Goal: Task Accomplishment & Management: Use online tool/utility

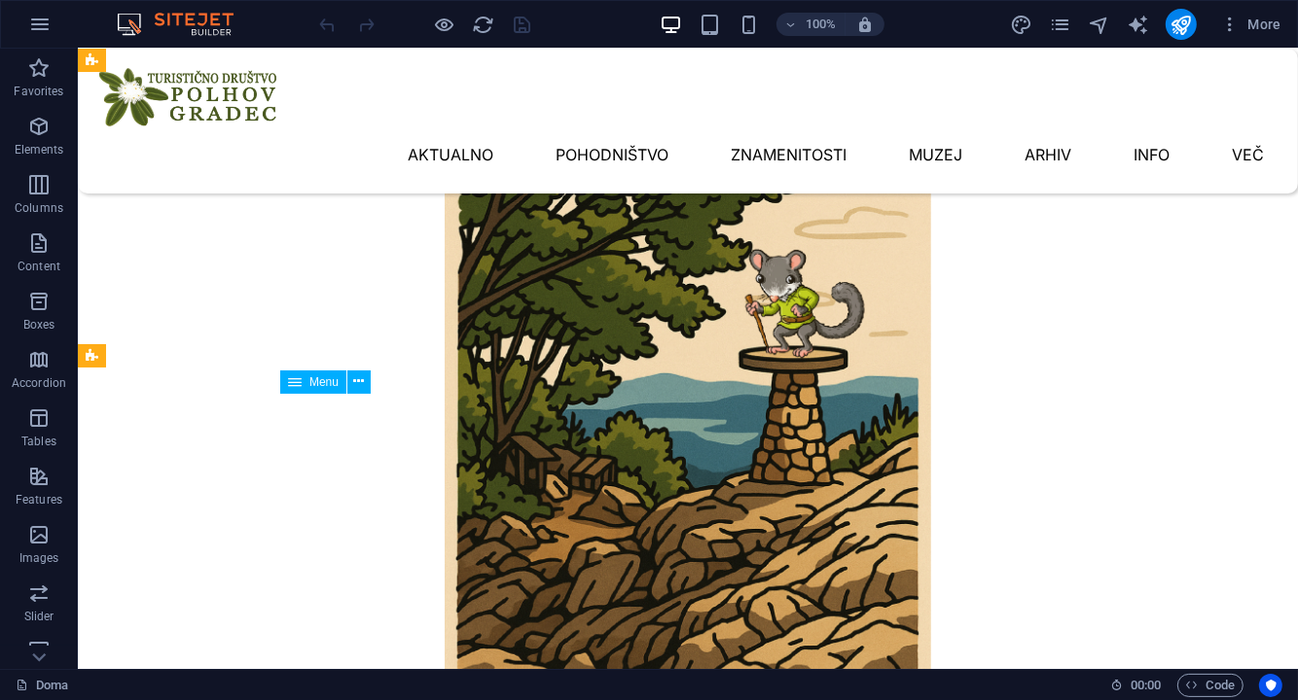
scroll to position [865, 0]
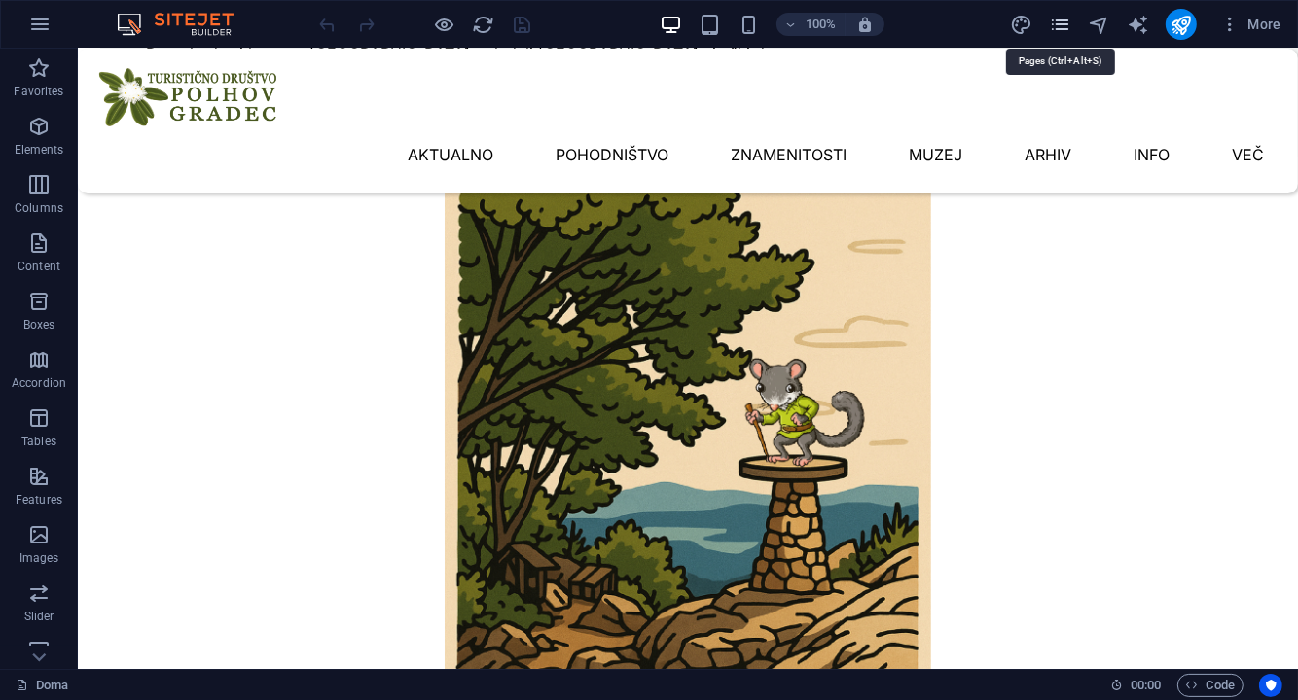
click at [1066, 26] on icon "pages" at bounding box center [1060, 25] width 22 height 22
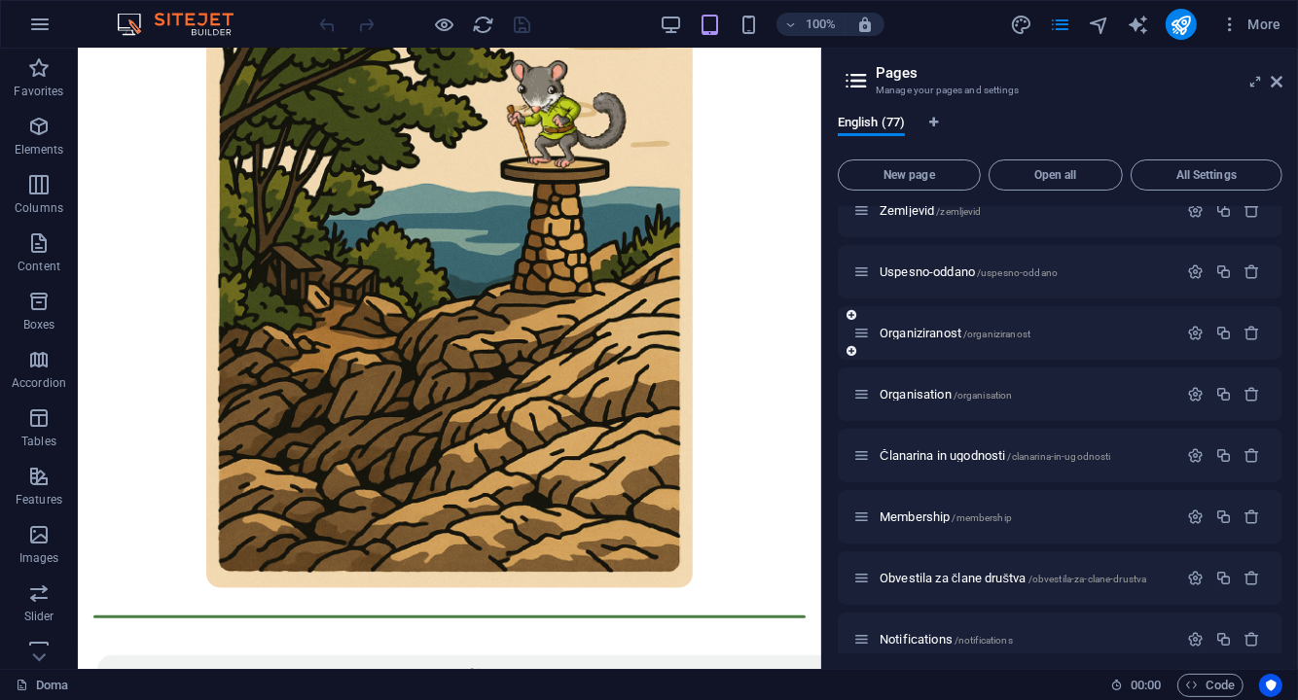
scroll to position [875, 0]
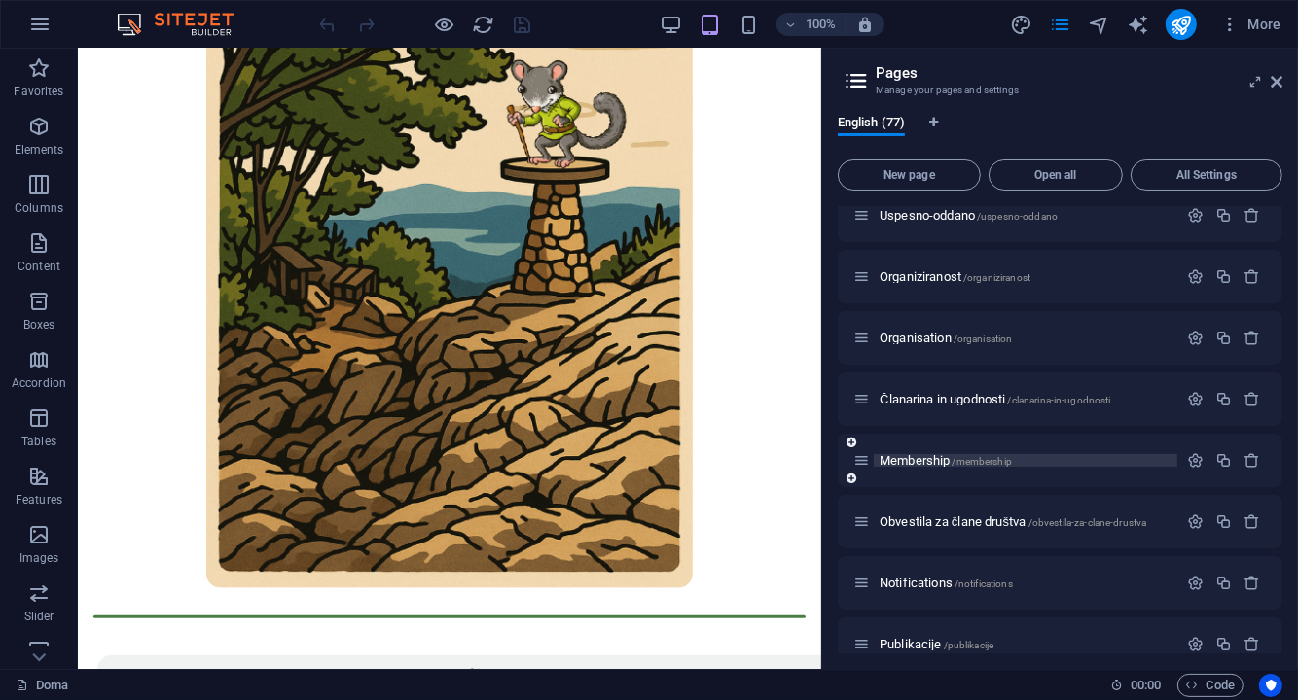
click at [941, 460] on span "Membership /membership" at bounding box center [945, 460] width 132 height 15
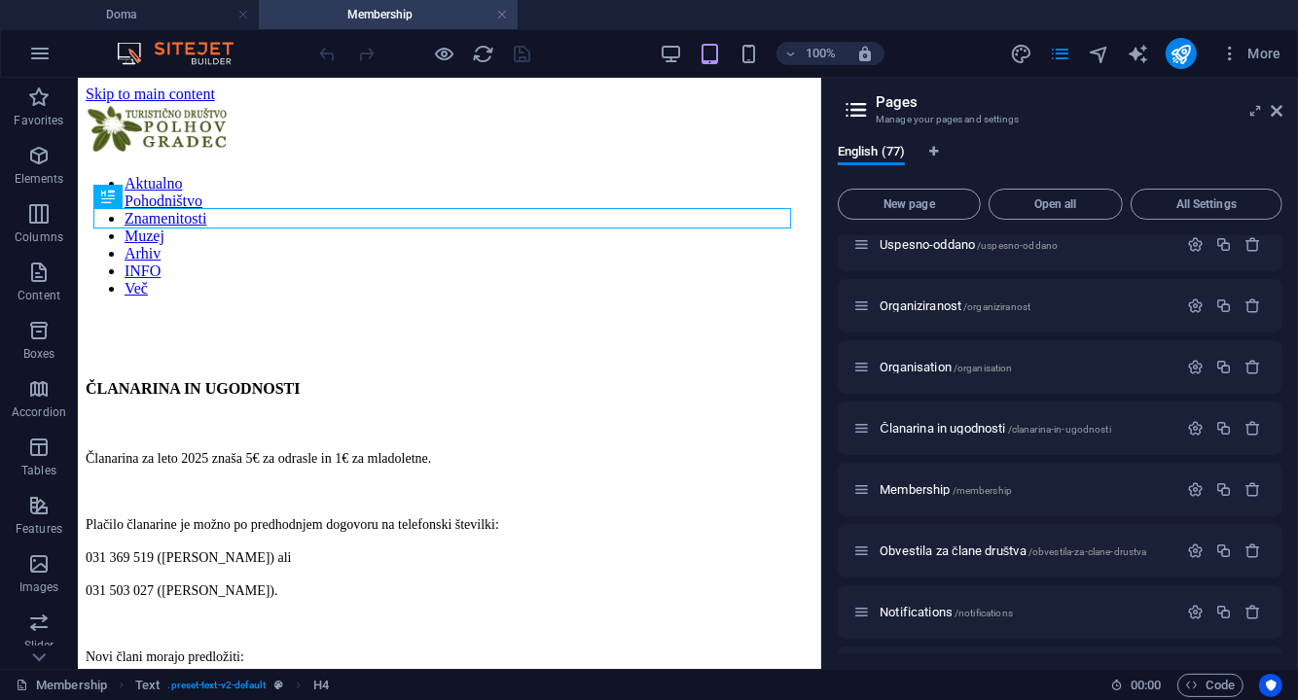
scroll to position [0, 0]
drag, startPoint x: 1278, startPoint y: 106, endPoint x: 338, endPoint y: 252, distance: 951.8
click at [1277, 106] on icon at bounding box center [1276, 111] width 12 height 16
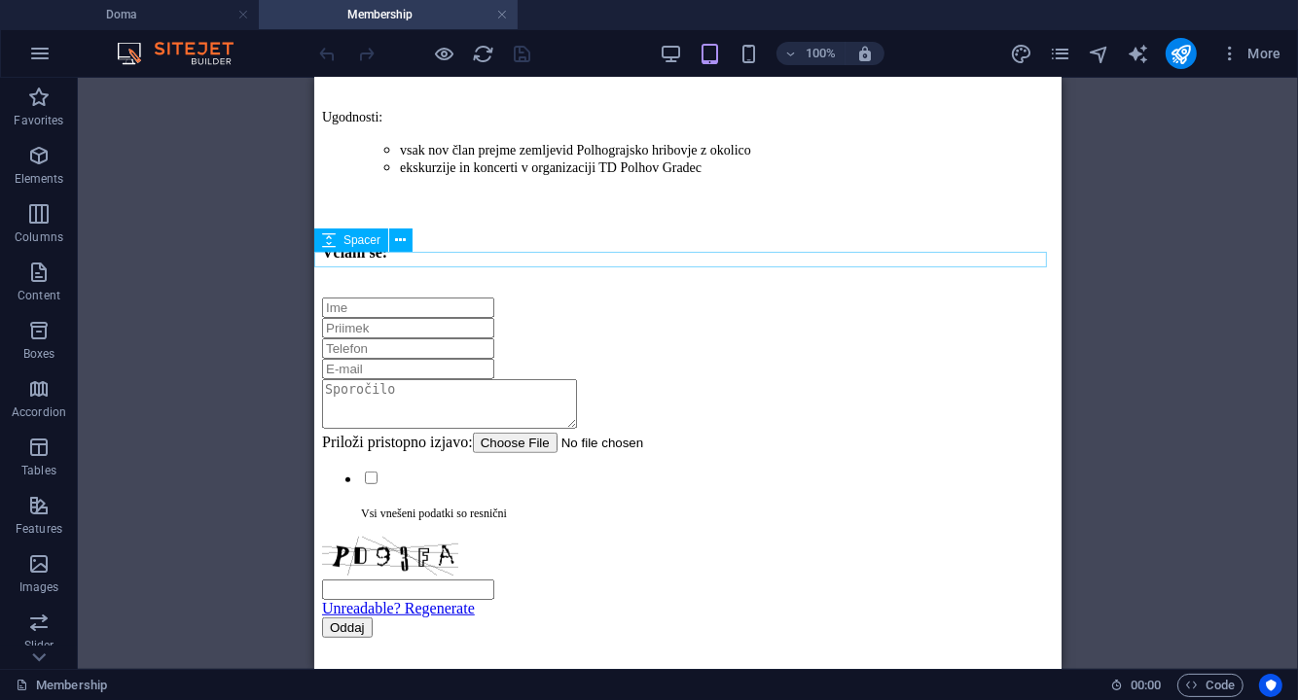
scroll to position [389, 0]
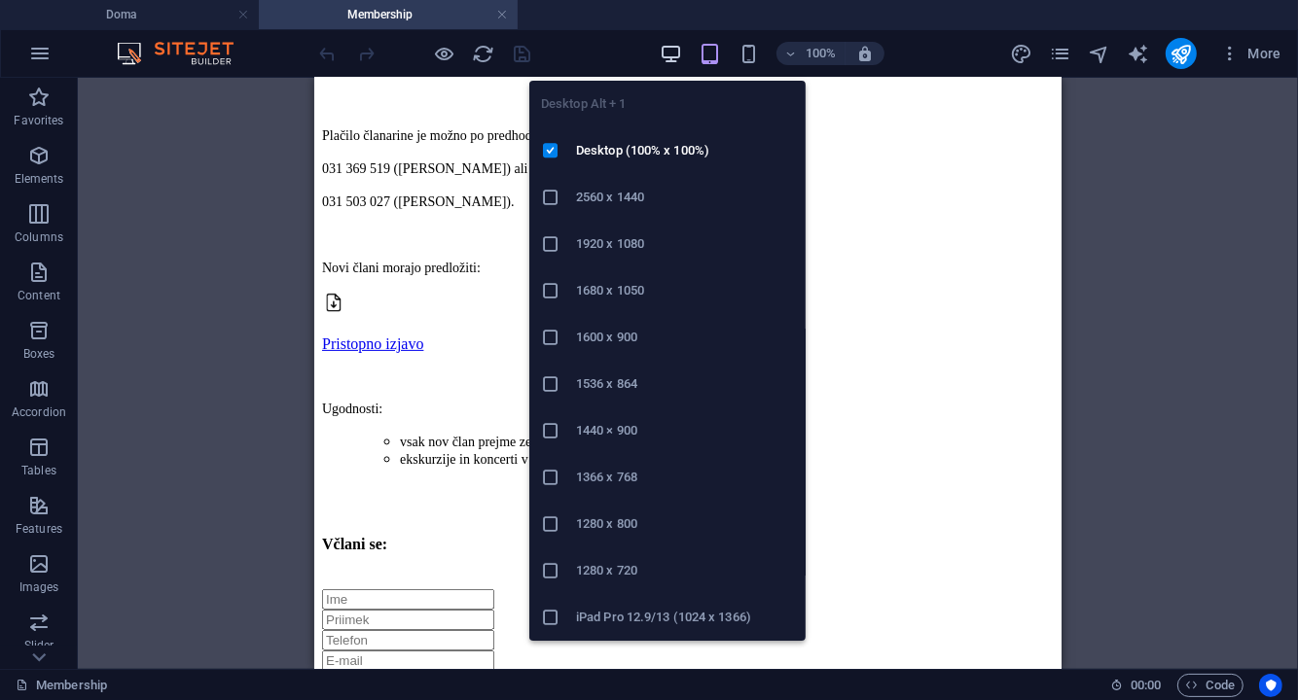
click at [678, 53] on icon "button" at bounding box center [670, 54] width 22 height 22
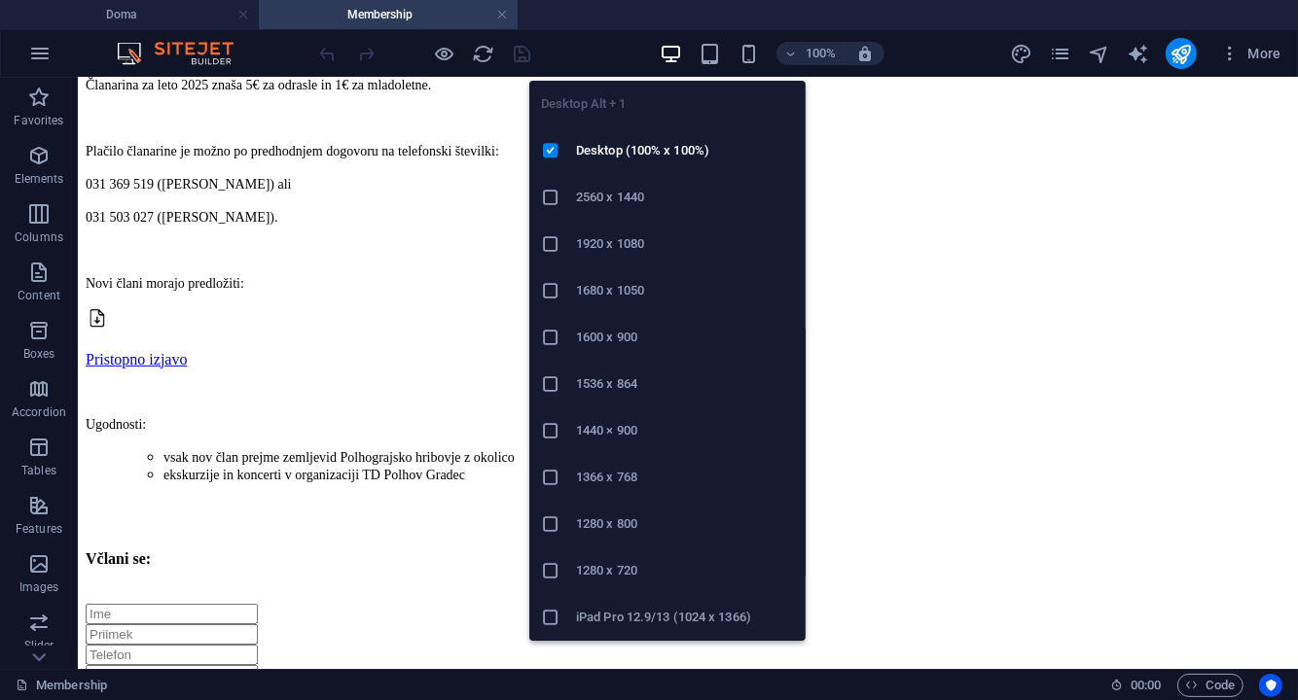
scroll to position [402, 0]
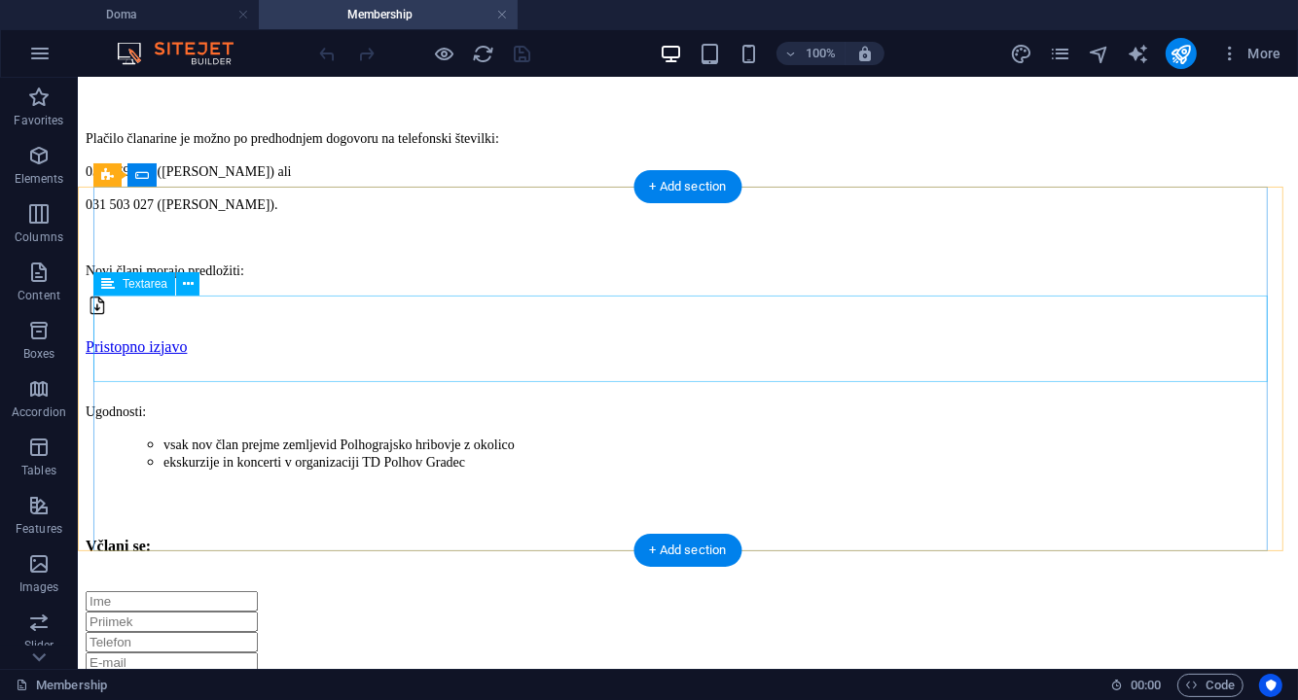
click at [267, 672] on div at bounding box center [687, 698] width 1204 height 53
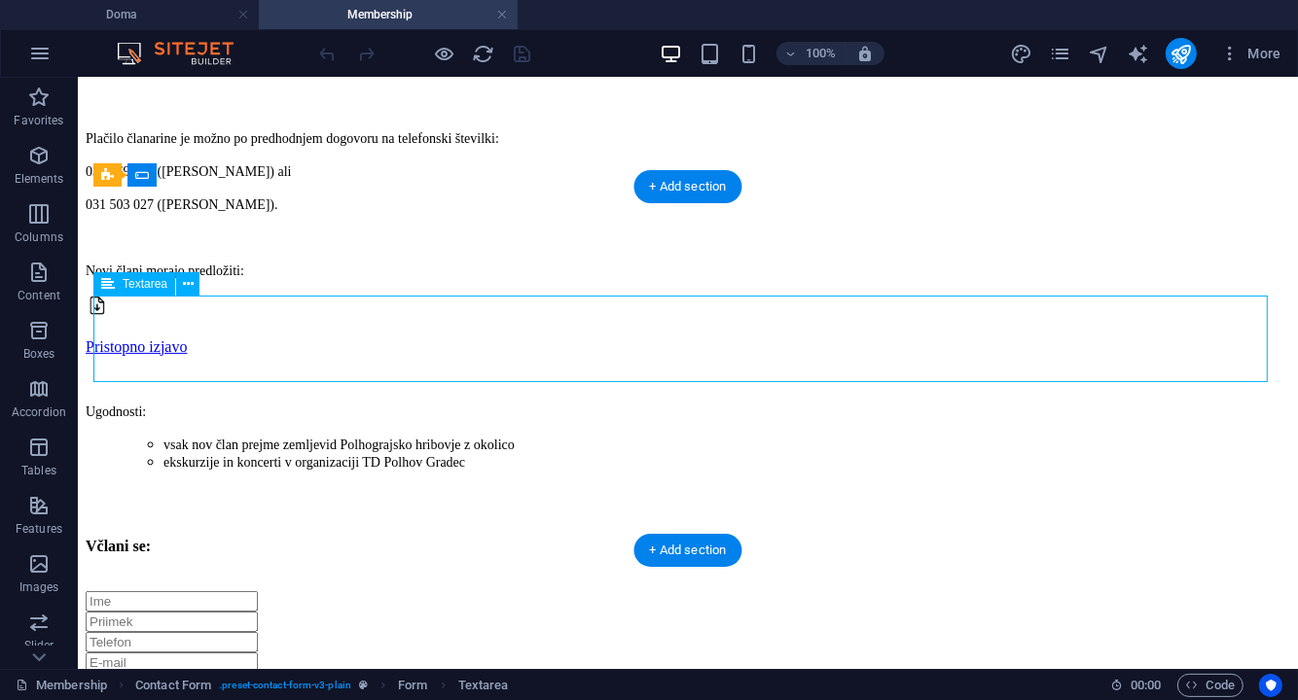
click at [267, 672] on div at bounding box center [687, 698] width 1204 height 53
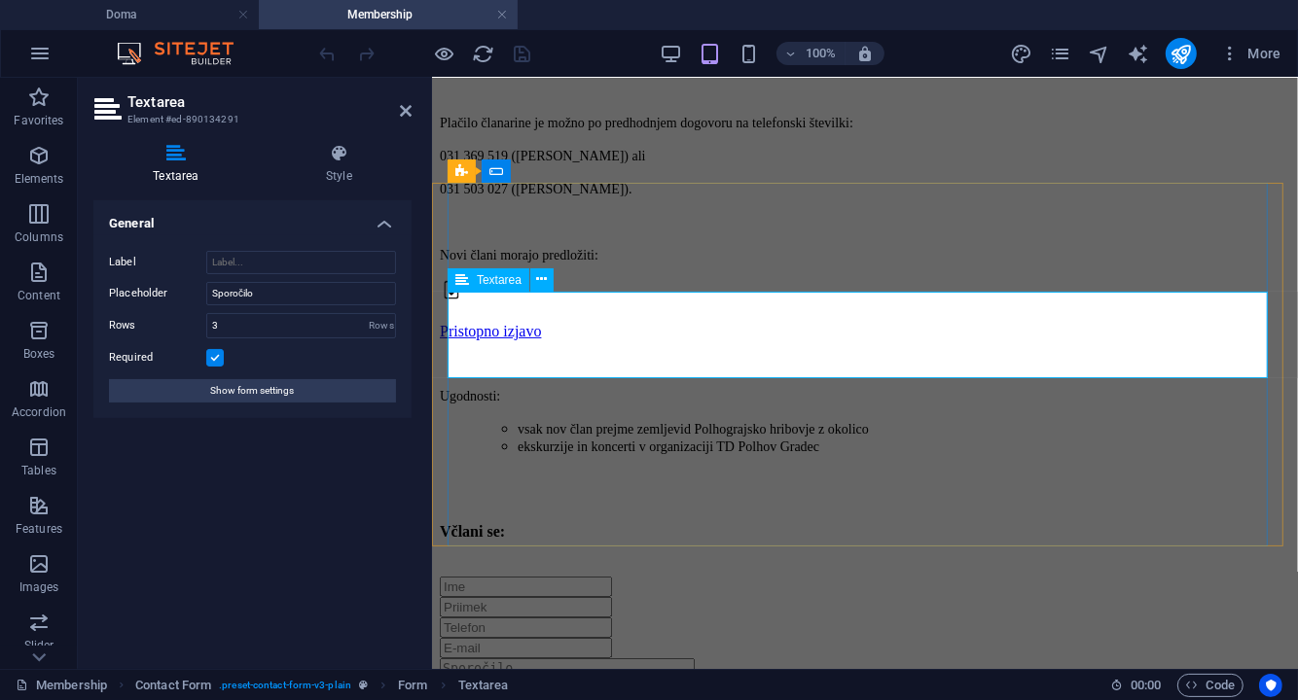
scroll to position [399, 0]
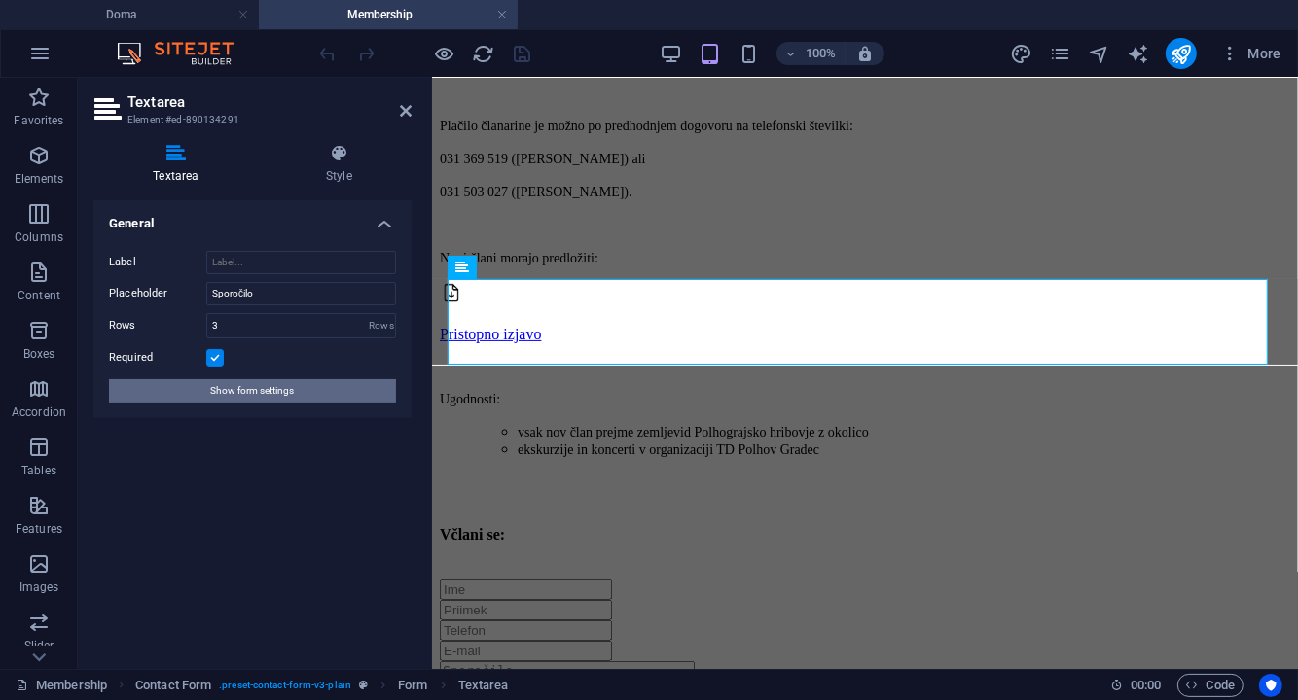
click at [216, 382] on span "Show form settings" at bounding box center [253, 390] width 84 height 23
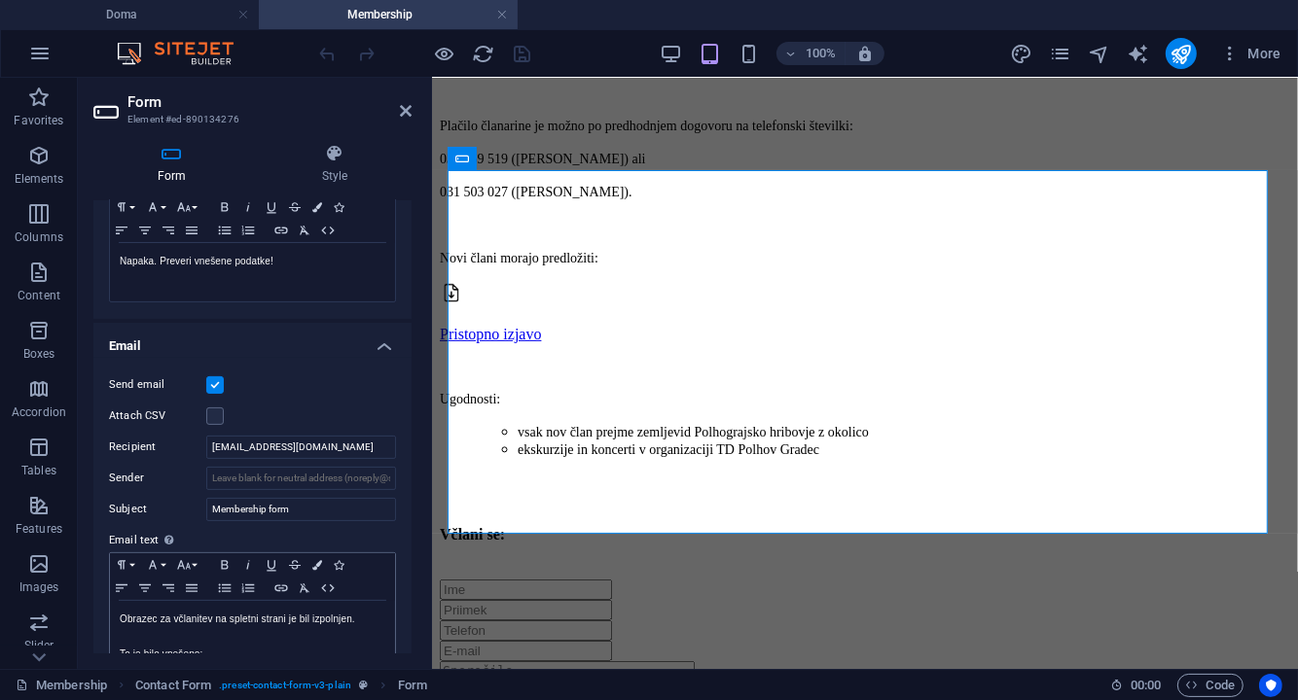
scroll to position [486, 0]
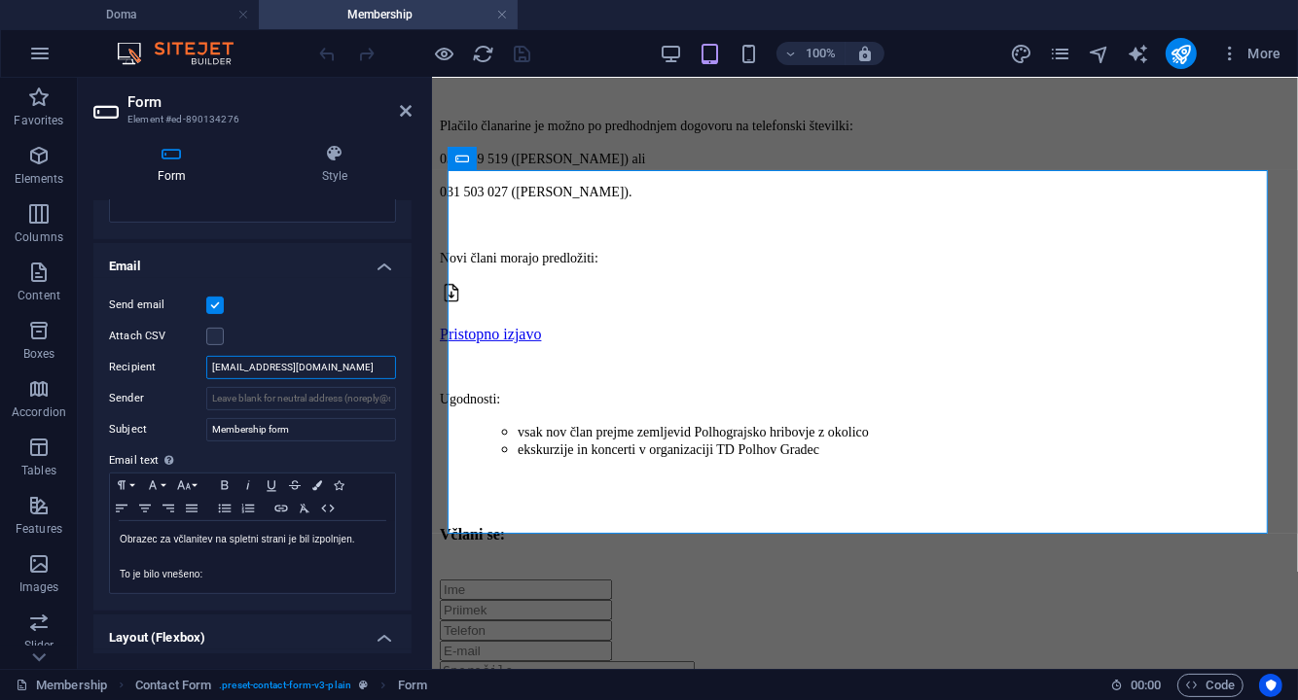
drag, startPoint x: 231, startPoint y: 365, endPoint x: 169, endPoint y: 369, distance: 61.4
click at [171, 369] on div "Recipient [EMAIL_ADDRESS][DOMAIN_NAME]" at bounding box center [252, 367] width 287 height 23
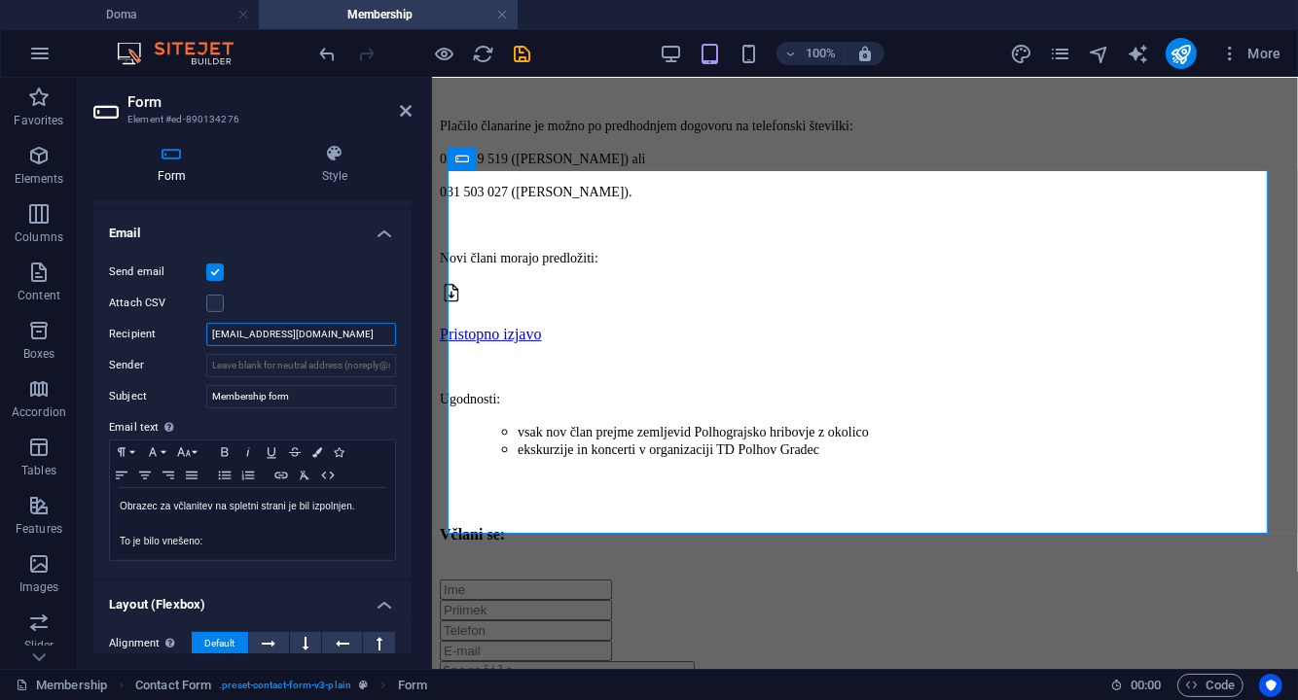
scroll to position [276, 0]
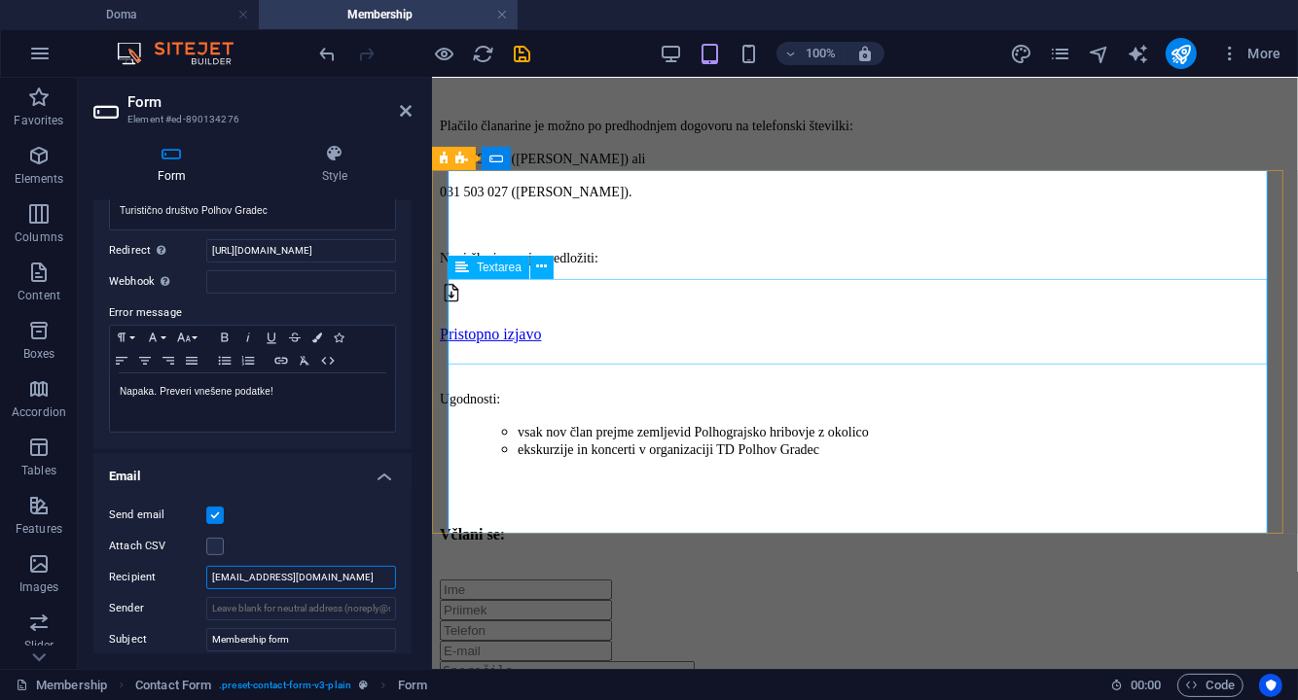
type input "[EMAIL_ADDRESS][DOMAIN_NAME]"
click at [565, 660] on textarea at bounding box center [566, 685] width 255 height 50
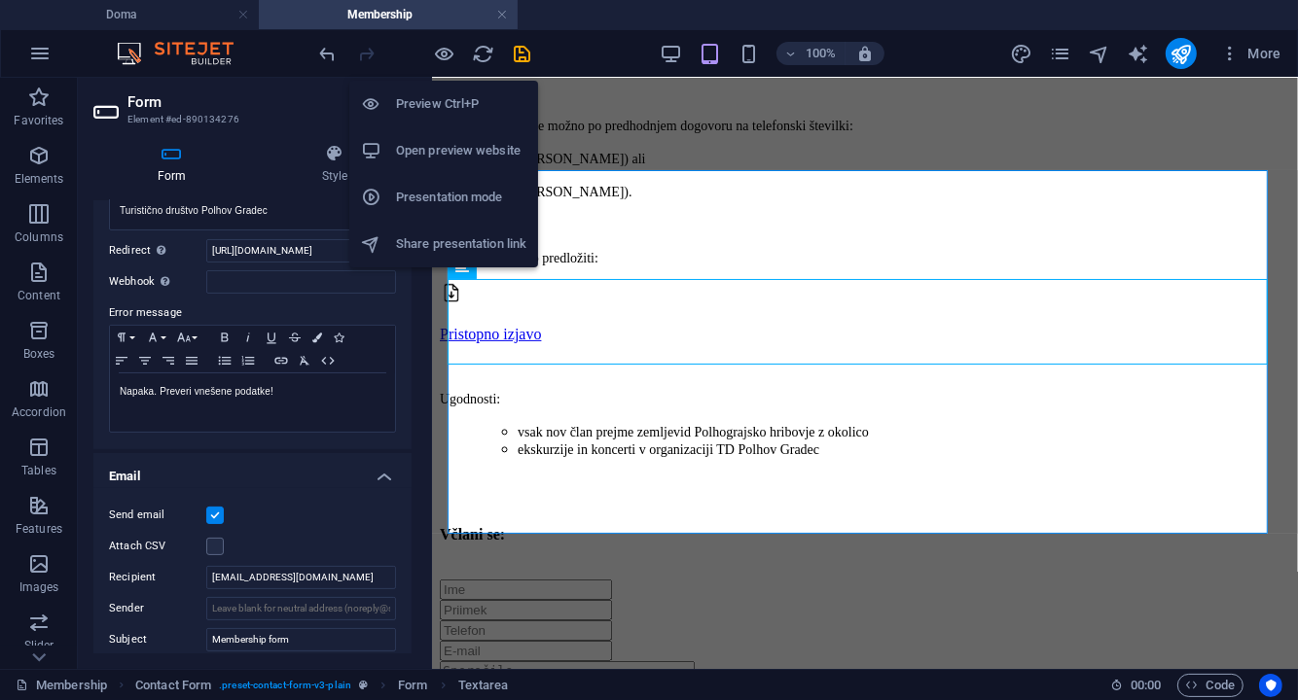
click at [409, 107] on h6 "Preview Ctrl+P" at bounding box center [461, 103] width 130 height 23
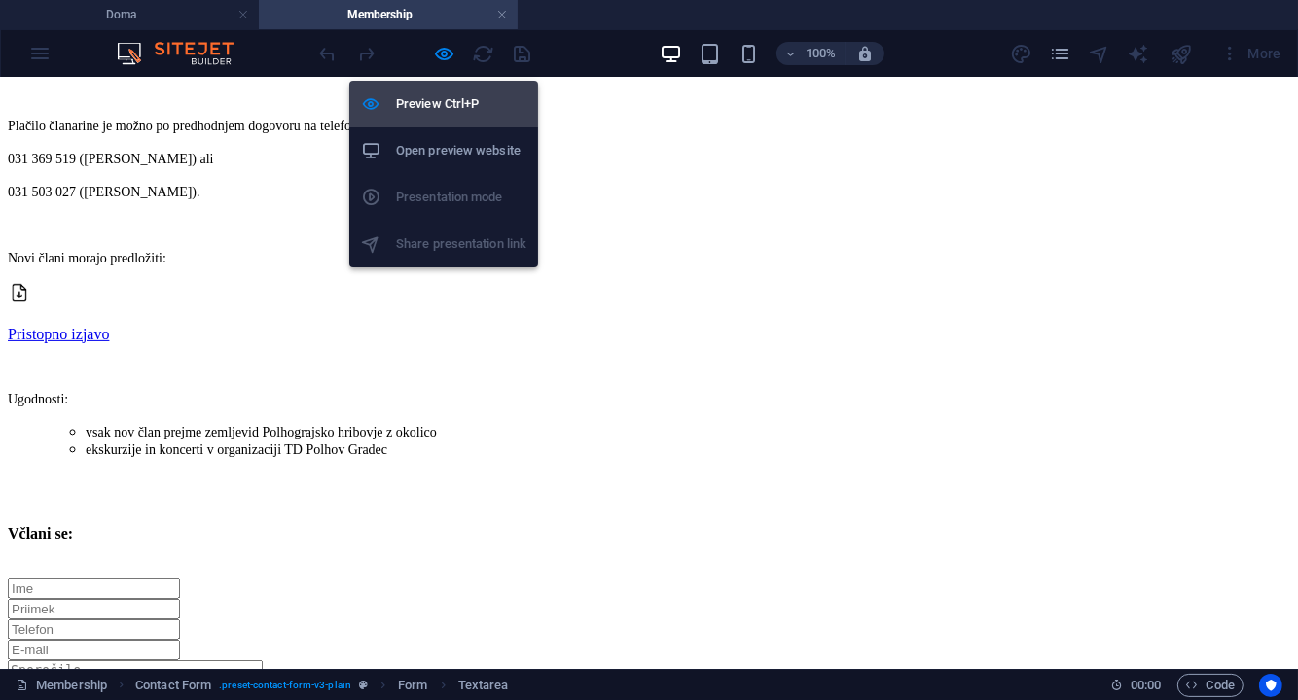
scroll to position [416, 0]
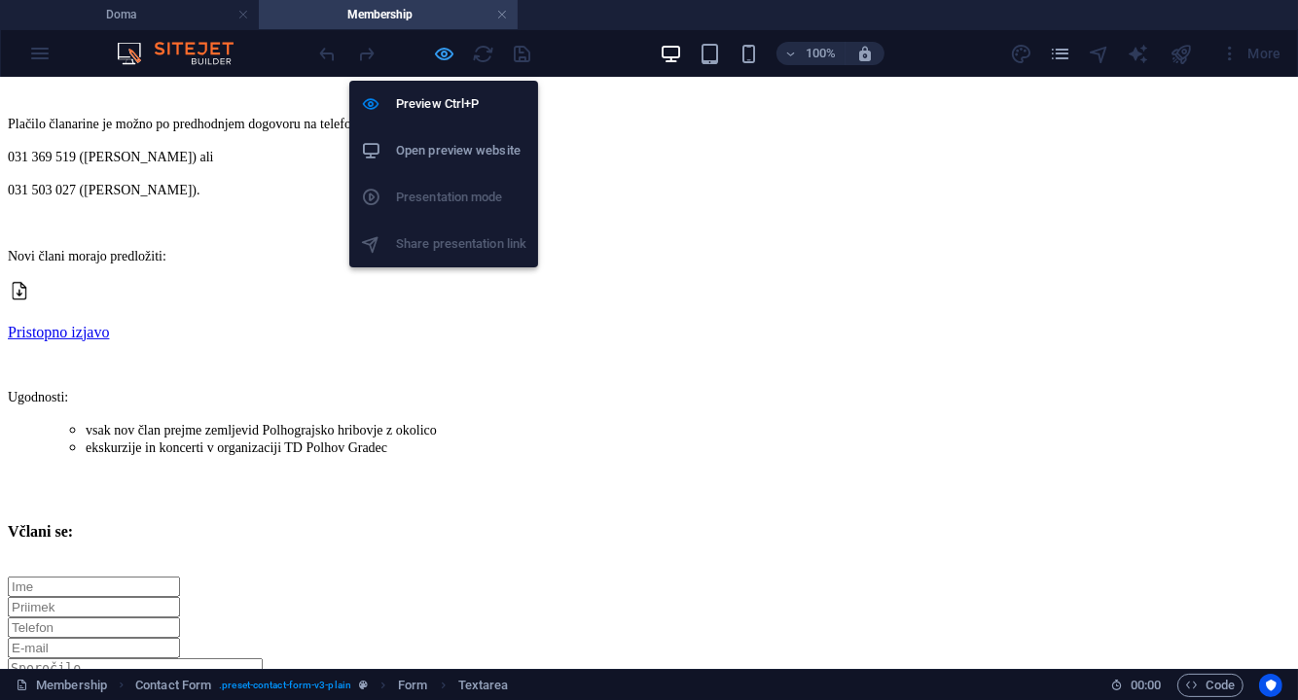
click at [446, 54] on icon "button" at bounding box center [445, 54] width 22 height 22
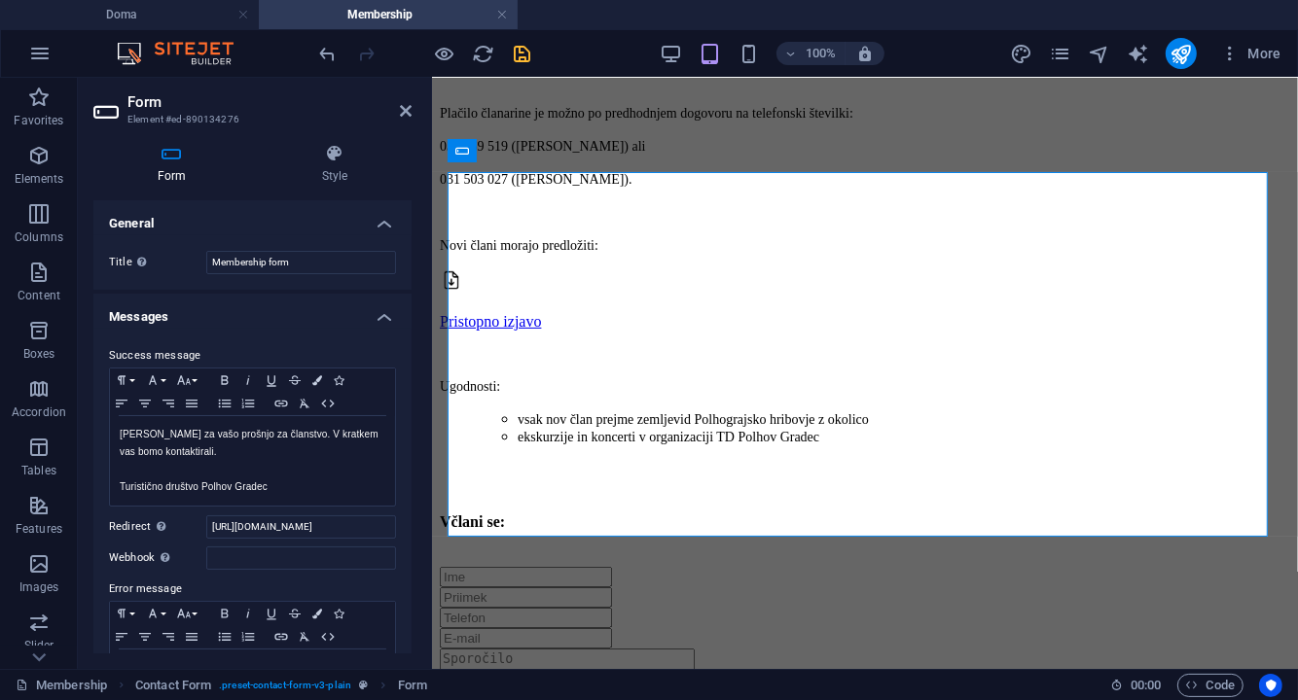
scroll to position [408, 0]
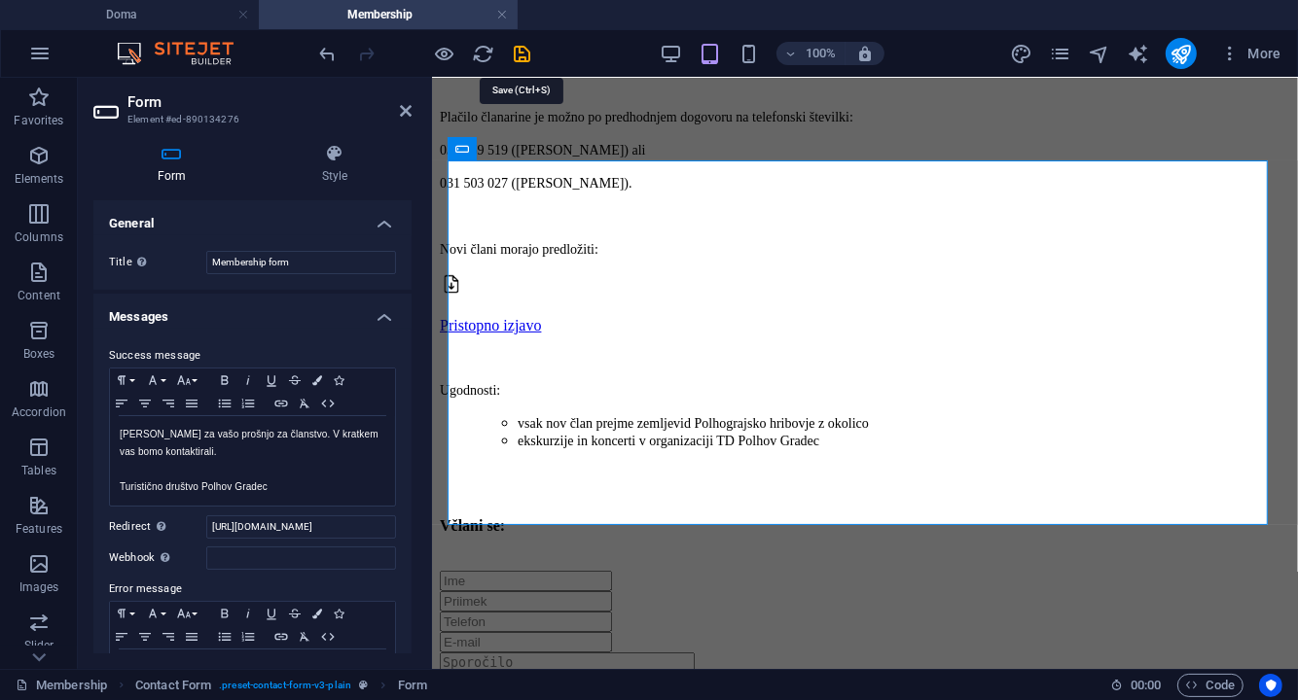
click at [531, 47] on icon "save" at bounding box center [523, 54] width 22 height 22
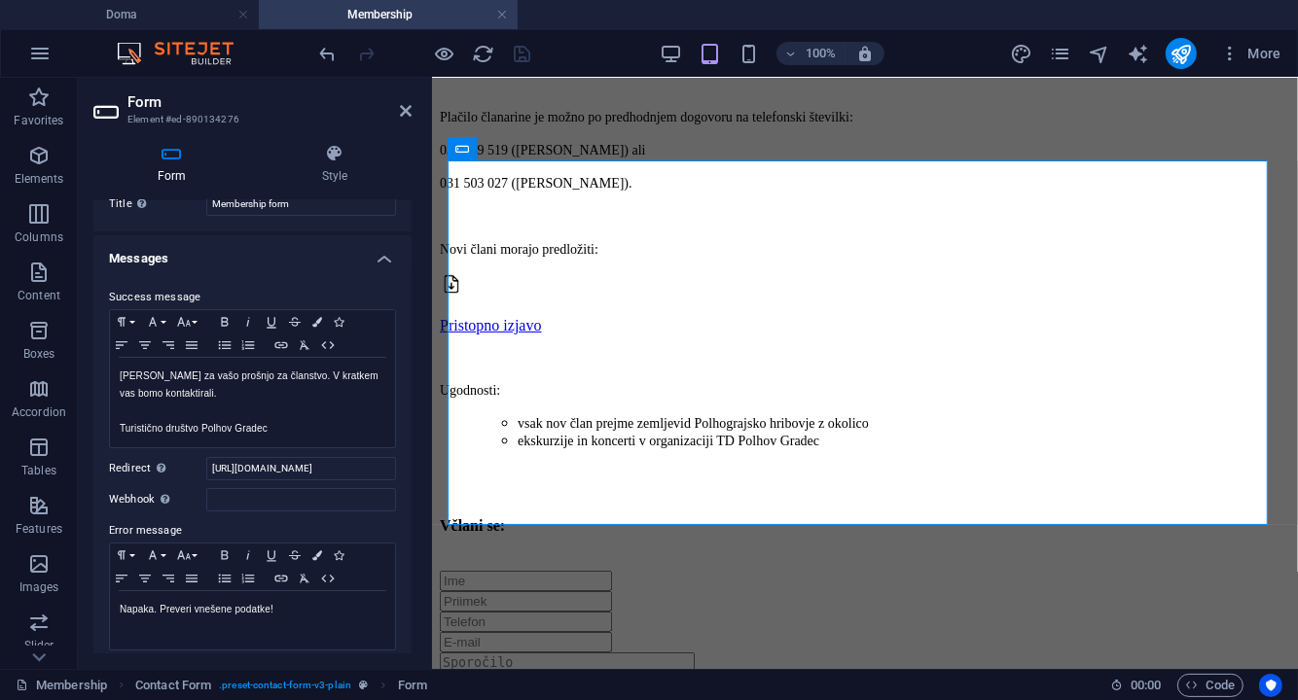
scroll to position [0, 0]
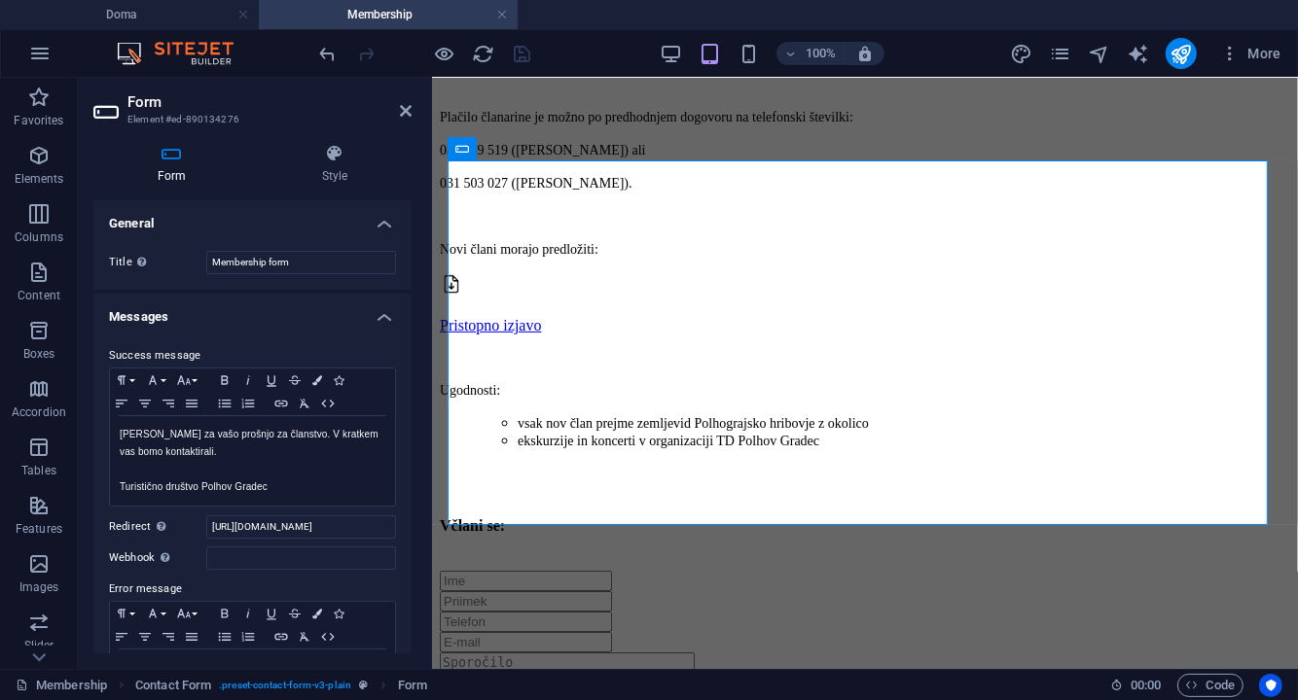
click at [411, 114] on aside "Form Element #ed-890134276 Form Style General Title Define a name for the form.…" at bounding box center [255, 373] width 354 height 591
